Goal: Task Accomplishment & Management: Manage account settings

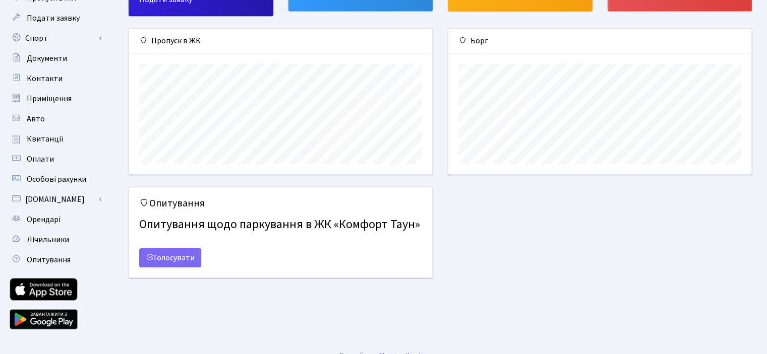
scroll to position [99, 0]
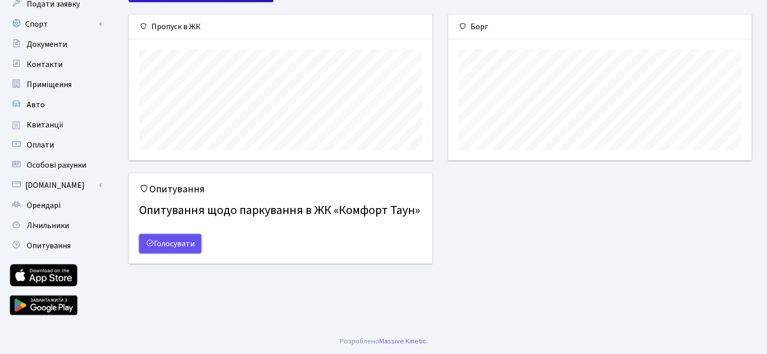
click at [183, 239] on link "Голосувати" at bounding box center [170, 243] width 62 height 19
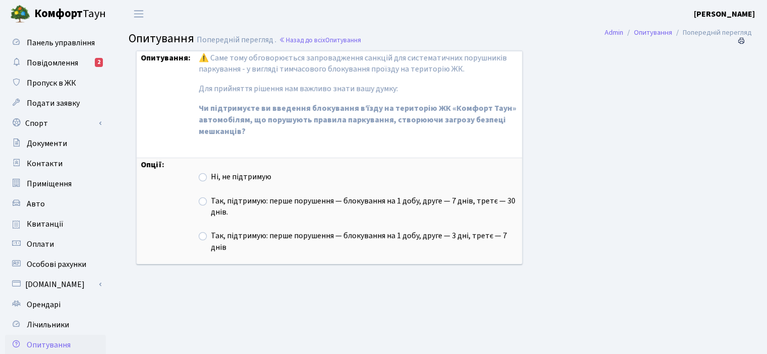
click at [364, 199] on label "Так, підтримую: перше порушення — блокування на 1 добу, друге — 7 днів, третє —…" at bounding box center [364, 207] width 307 height 23
click at [217, 199] on input "Так, підтримую: перше порушення — блокування на 1 добу, друге — 7 днів, третє —…" at bounding box center [214, 199] width 7 height 7
radio input "true"
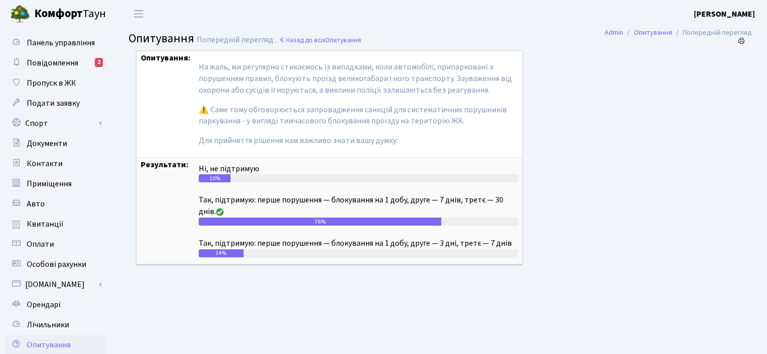
scroll to position [119, 0]
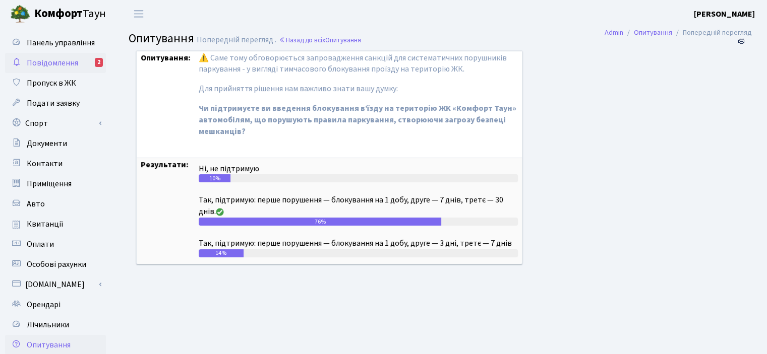
click at [71, 63] on span "Повідомлення" at bounding box center [52, 62] width 51 height 11
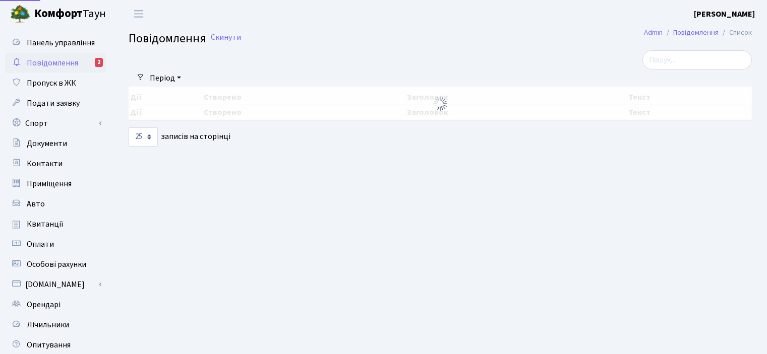
select select "25"
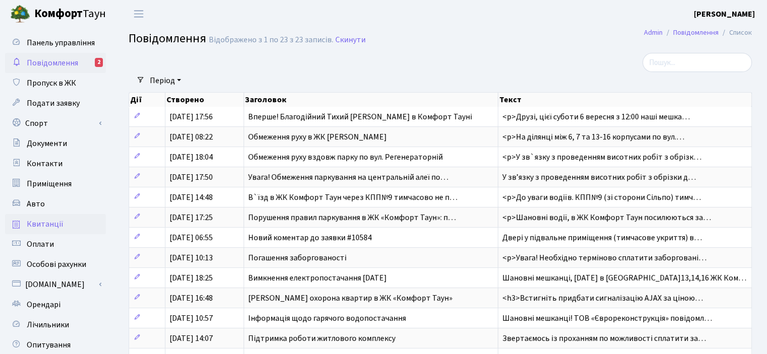
click at [49, 220] on span "Квитанції" at bounding box center [45, 224] width 37 height 11
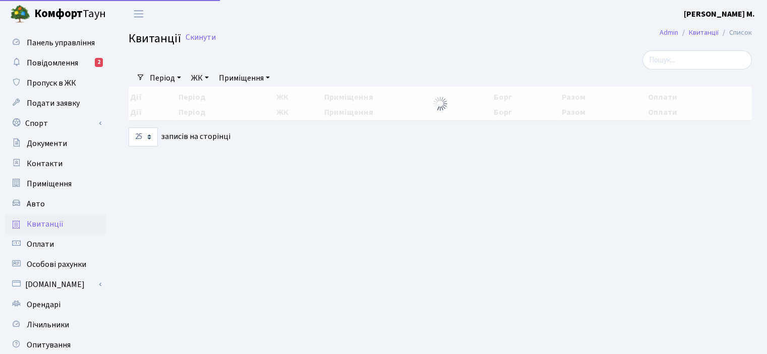
select select "25"
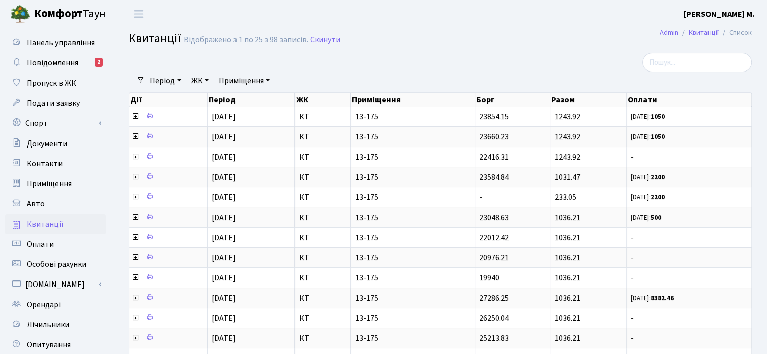
click at [46, 243] on span "Оплати" at bounding box center [40, 244] width 27 height 11
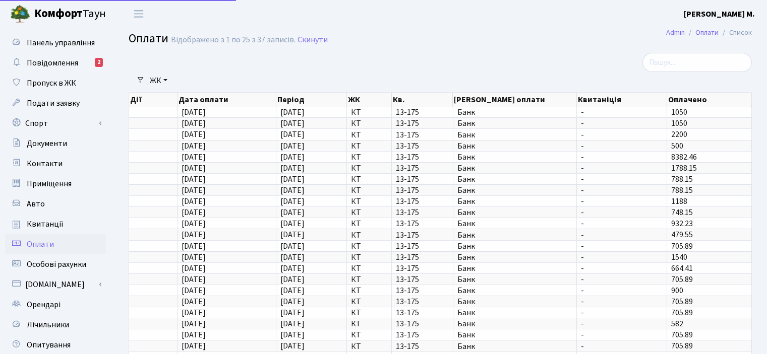
select select "25"
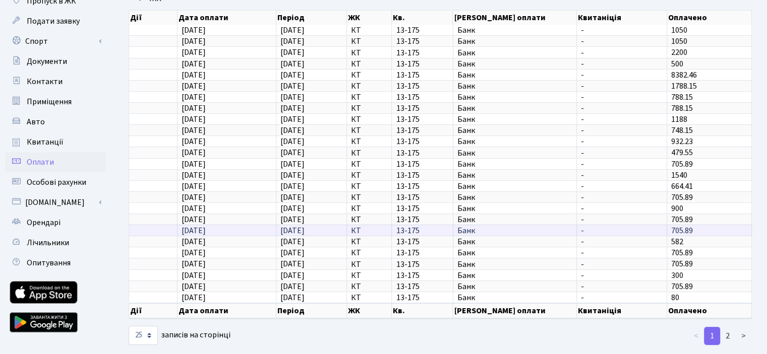
scroll to position [99, 0]
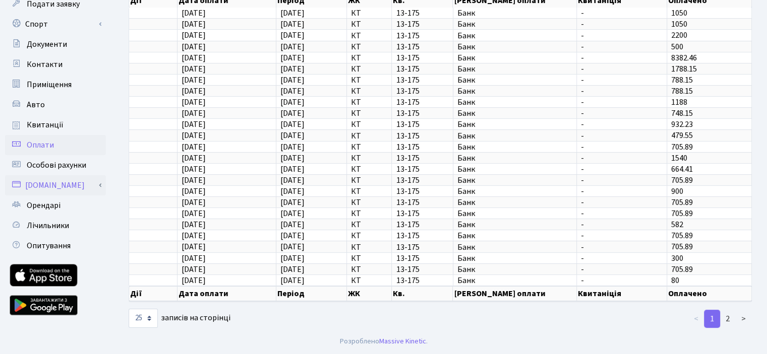
click at [58, 188] on link "[DOMAIN_NAME]" at bounding box center [55, 185] width 101 height 20
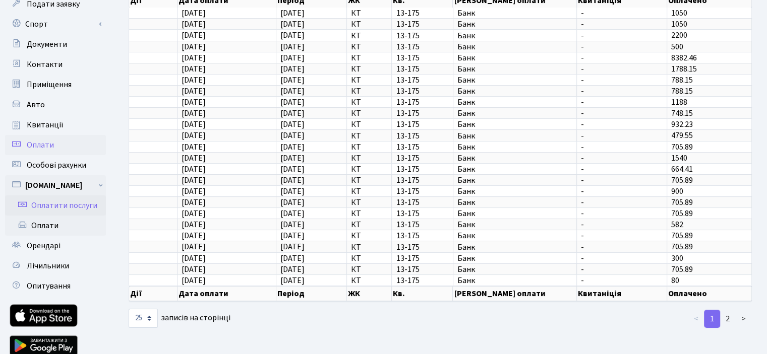
click at [62, 209] on link "Оплатити послуги" at bounding box center [55, 206] width 101 height 20
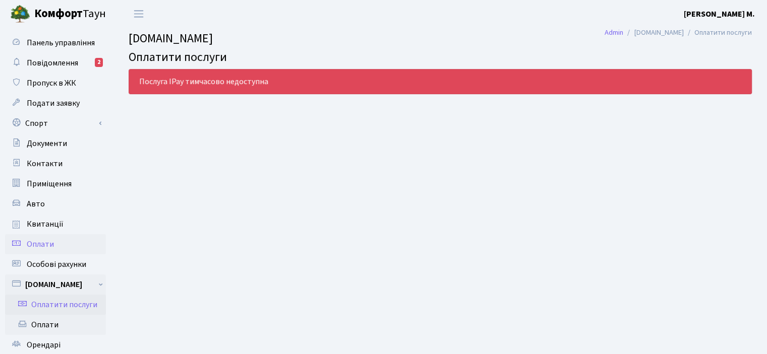
click at [50, 246] on span "Оплати" at bounding box center [40, 244] width 27 height 11
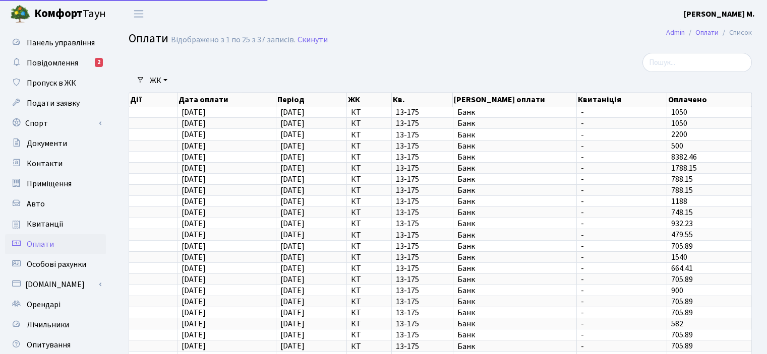
select select "25"
click at [50, 227] on span "Квитанції" at bounding box center [45, 224] width 37 height 11
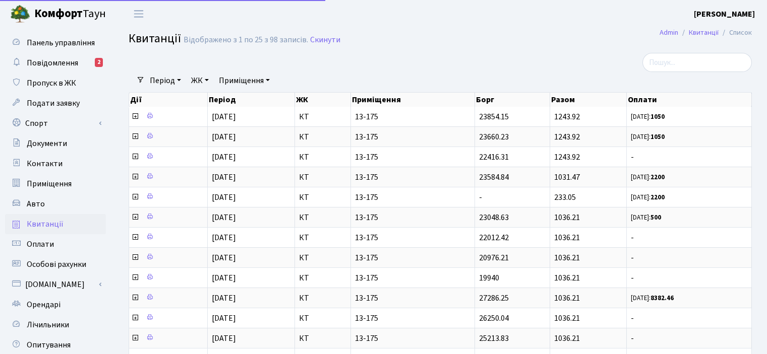
select select "25"
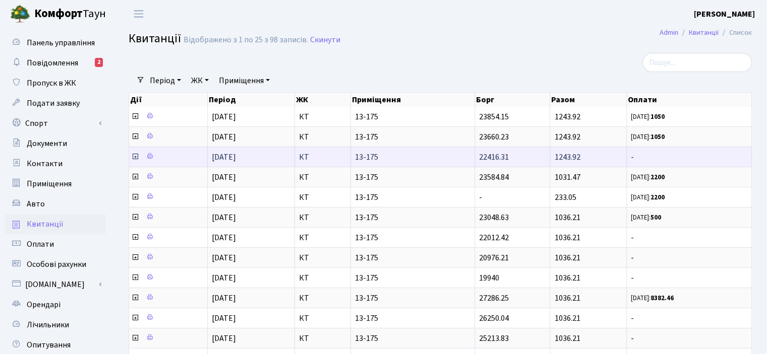
click at [637, 155] on span "-" at bounding box center [689, 157] width 116 height 8
click at [135, 156] on icon at bounding box center [135, 157] width 8 height 8
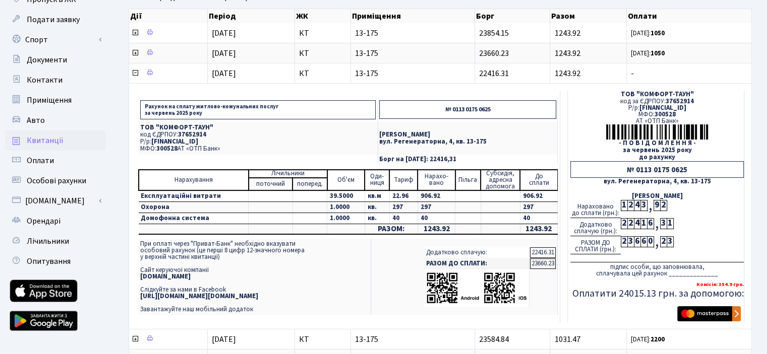
scroll to position [101, 0]
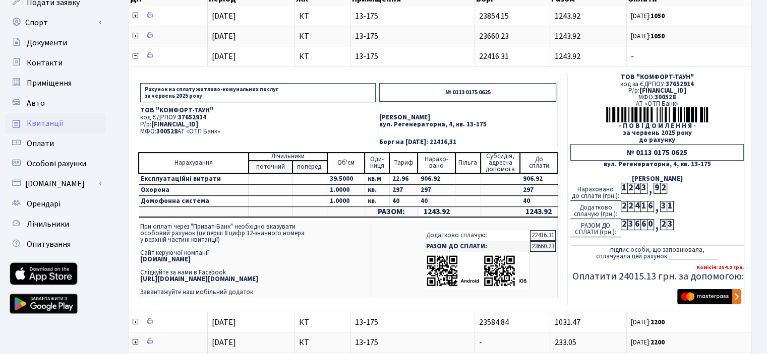
click at [198, 125] on span "[FINANCIAL_ID]" at bounding box center [174, 124] width 47 height 9
copy span "[FINANCIAL_ID]"
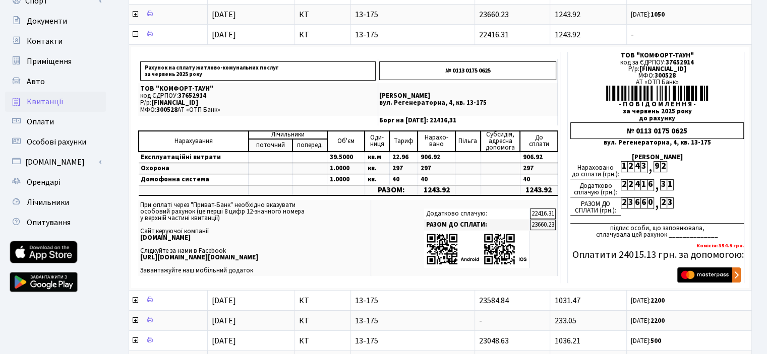
scroll to position [50, 0]
